Goal: Information Seeking & Learning: Learn about a topic

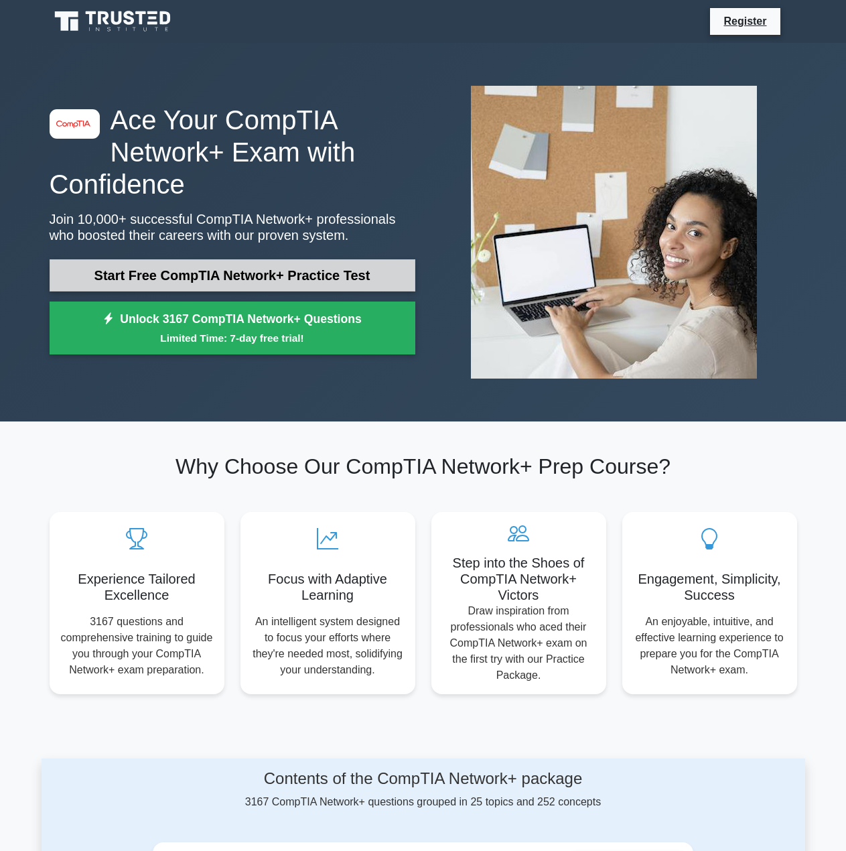
click at [255, 271] on link "Start Free CompTIA Network+ Practice Test" at bounding box center [233, 275] width 366 height 32
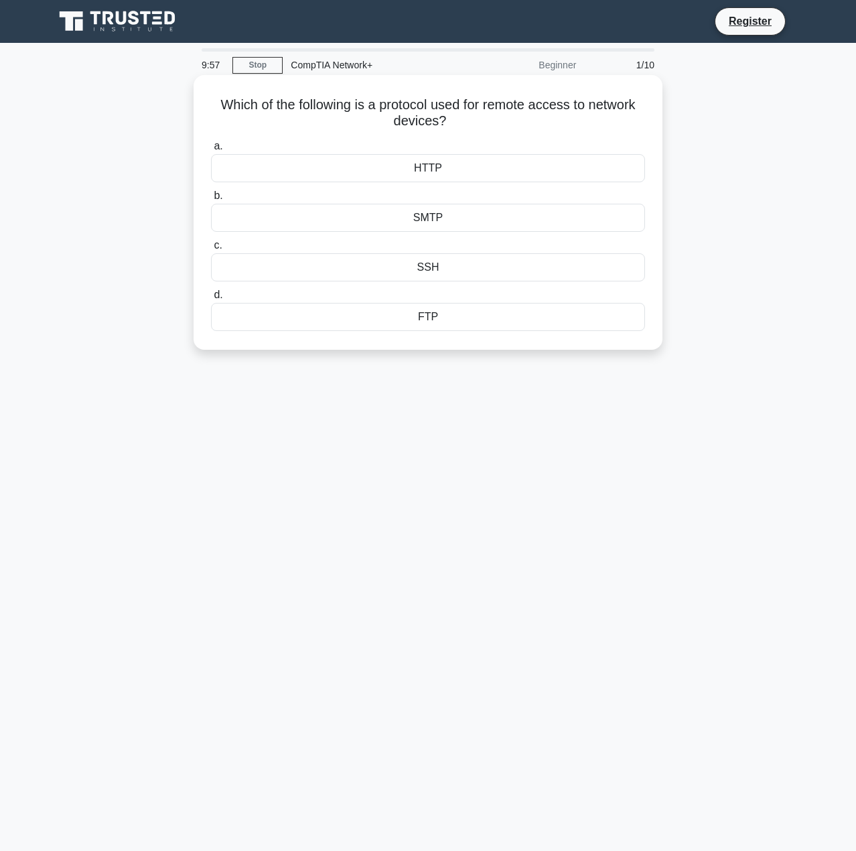
click at [413, 267] on div "SSH" at bounding box center [428, 267] width 434 height 28
click at [211, 250] on input "c. SSH" at bounding box center [211, 245] width 0 height 9
click at [375, 228] on div "IP spoofing" at bounding box center [428, 218] width 434 height 28
click at [211, 200] on input "b. IP spoofing" at bounding box center [211, 196] width 0 height 9
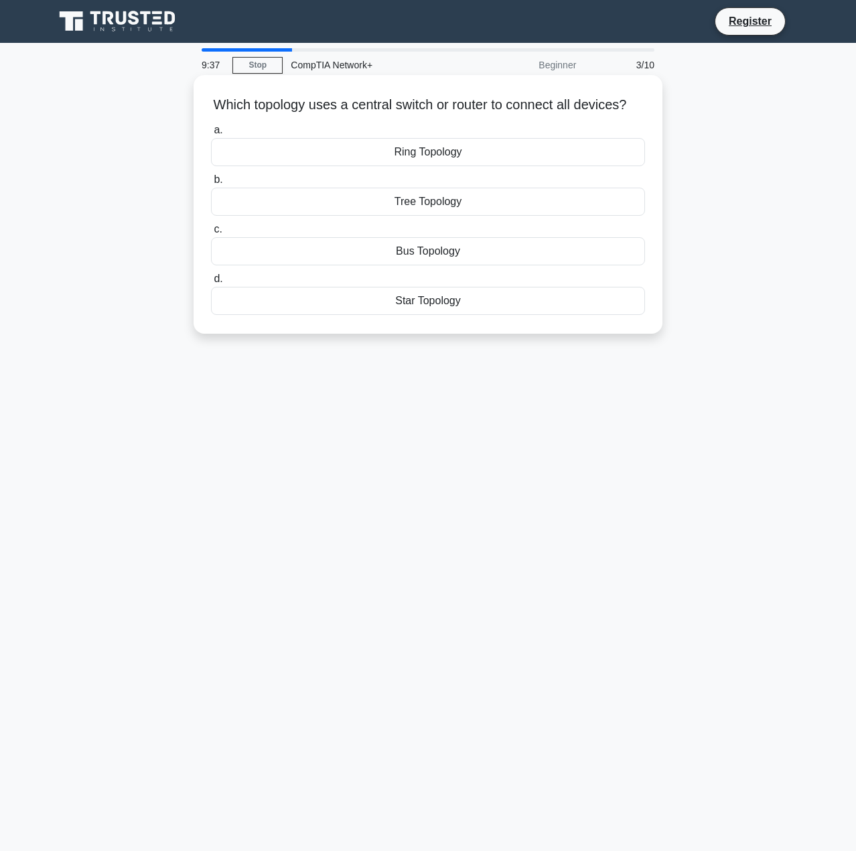
click at [385, 315] on div "Star Topology" at bounding box center [428, 301] width 434 height 28
click at [211, 283] on input "d. Star Topology" at bounding box center [211, 279] width 0 height 9
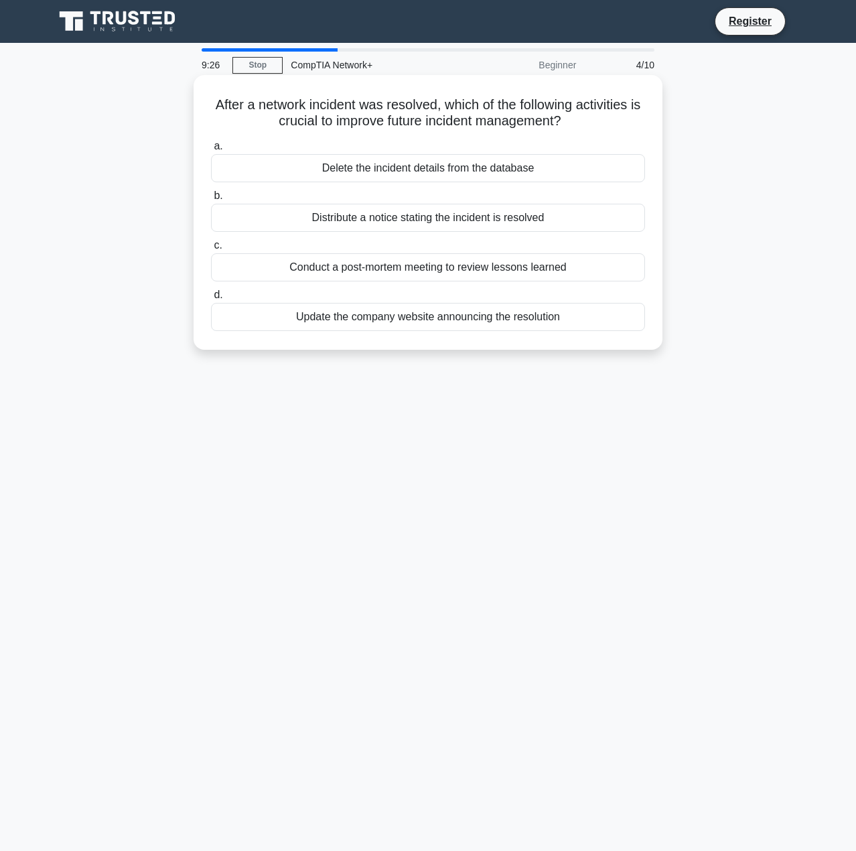
click at [550, 263] on div "Conduct a post-mortem meeting to review lessons learned" at bounding box center [428, 267] width 434 height 28
click at [211, 250] on input "c. Conduct a post-mortem meeting to review lessons learned" at bounding box center [211, 245] width 0 height 9
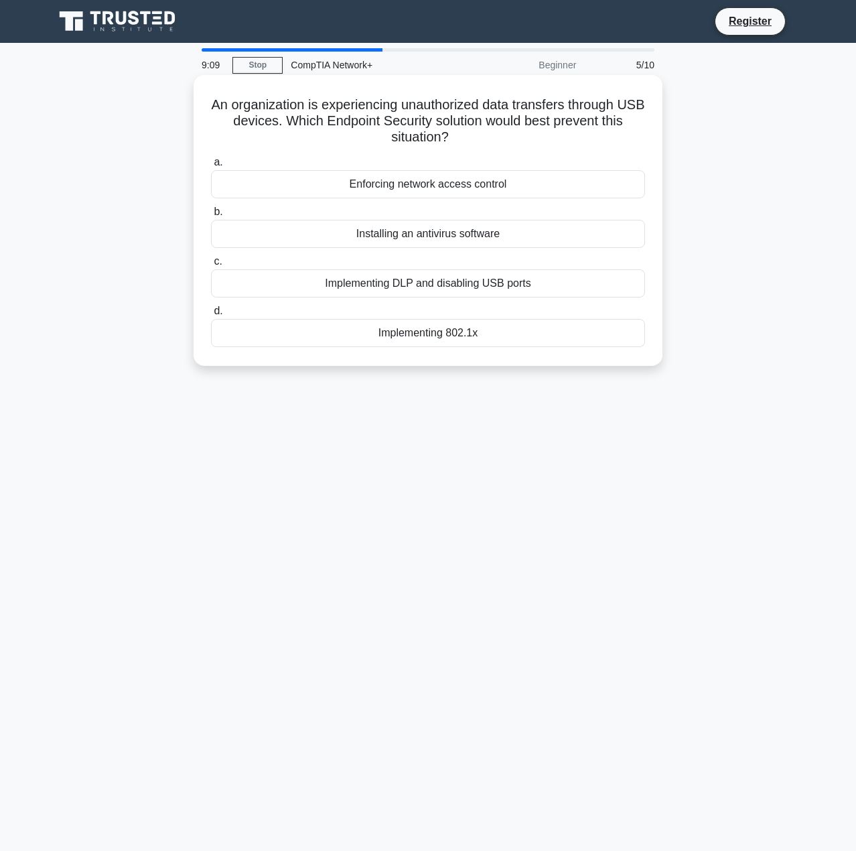
click at [592, 285] on div "Implementing DLP and disabling USB ports" at bounding box center [428, 283] width 434 height 28
click at [211, 266] on input "c. Implementing DLP and disabling USB ports" at bounding box center [211, 261] width 0 height 9
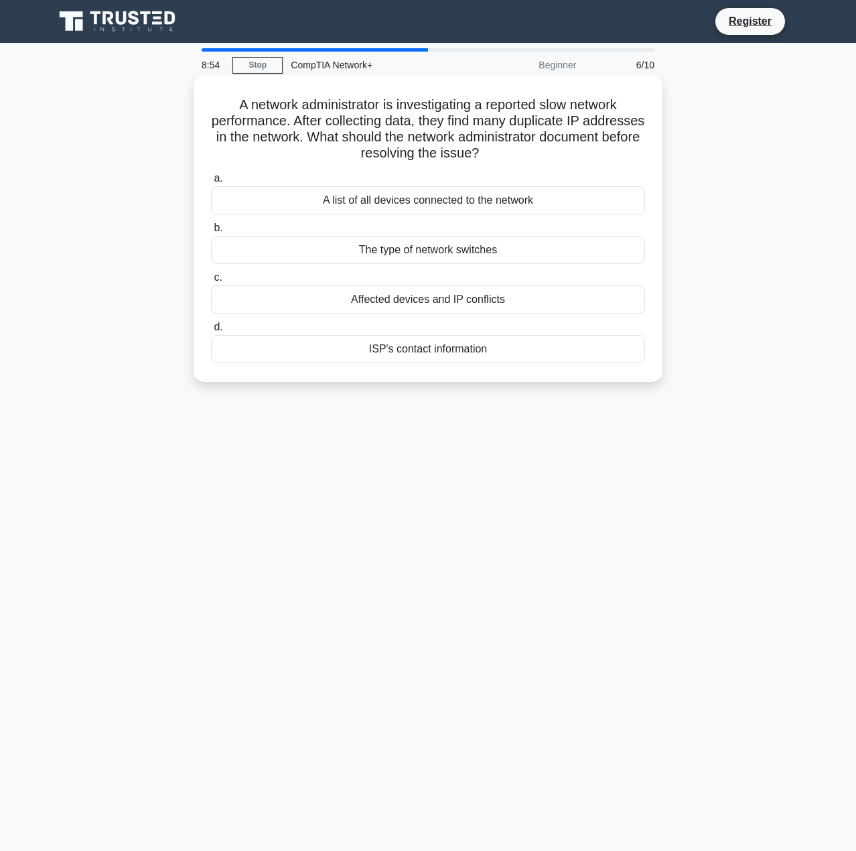
click at [482, 278] on label "c. Affected devices and IP conflicts" at bounding box center [428, 291] width 434 height 44
click at [211, 278] on input "c. Affected devices and IP conflicts" at bounding box center [211, 277] width 0 height 9
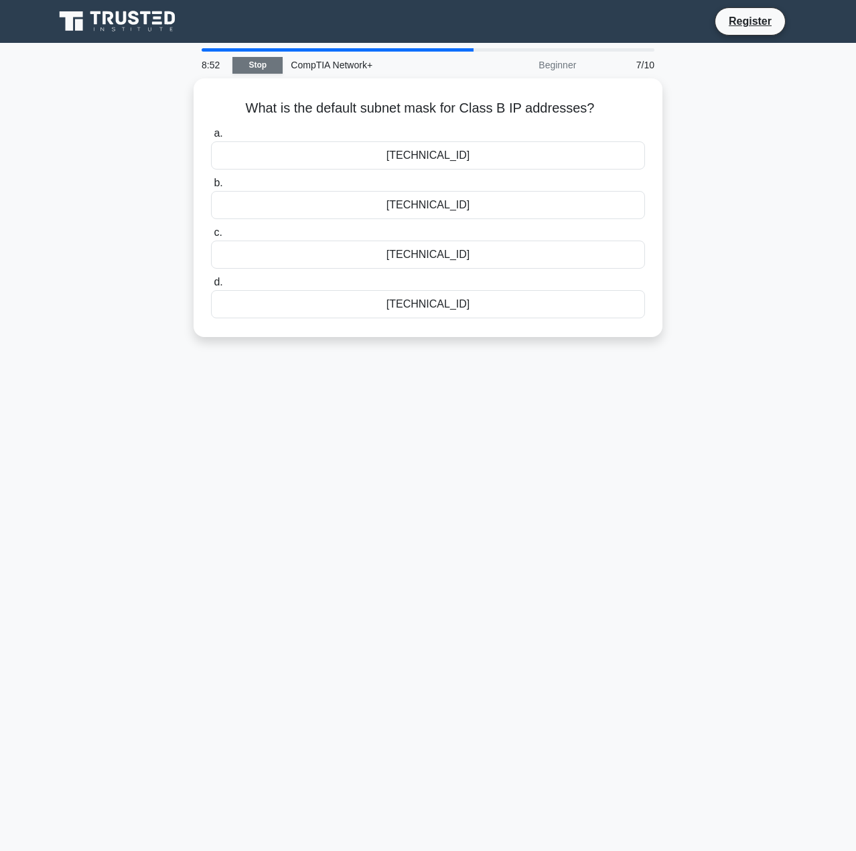
click at [258, 68] on link "Stop" at bounding box center [258, 65] width 50 height 17
